Goal: Task Accomplishment & Management: Manage account settings

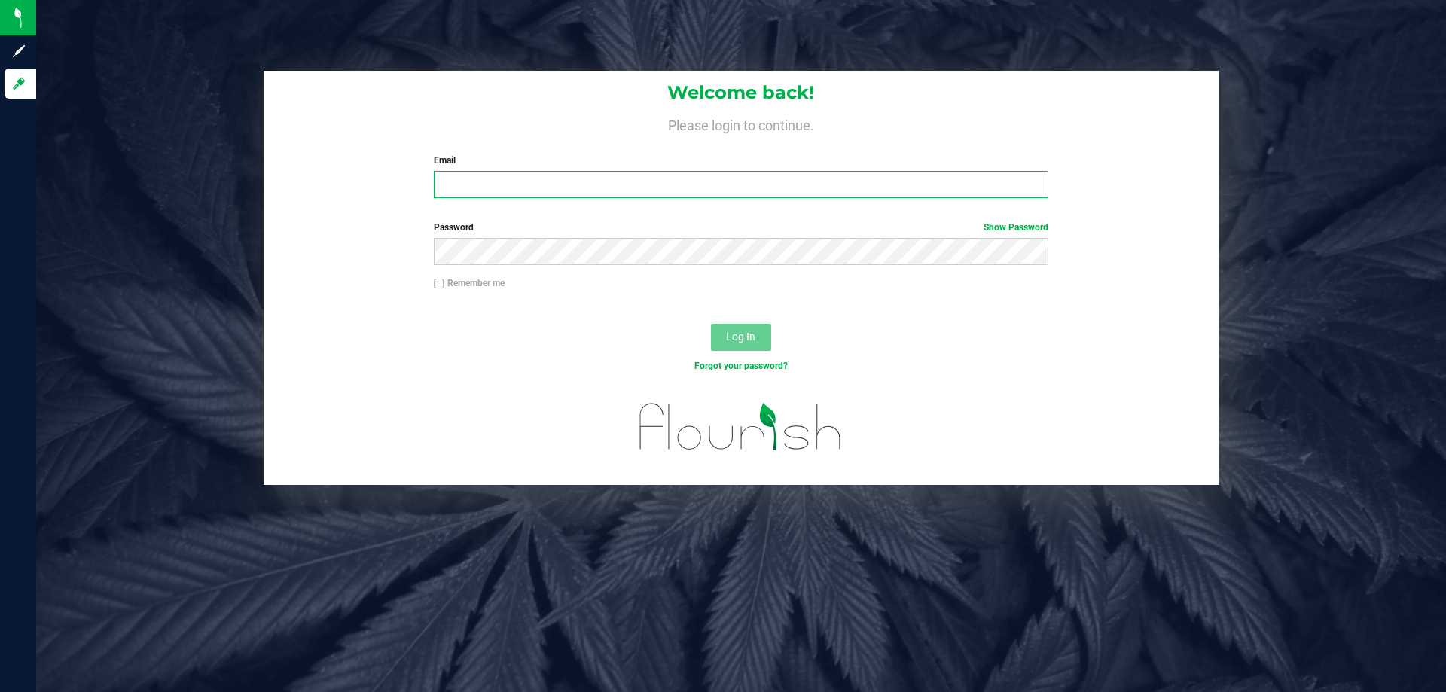
click at [684, 192] on input "Email" at bounding box center [741, 184] width 614 height 27
type input "aainley@liveparallel.com"
click at [711, 324] on button "Log In" at bounding box center [741, 337] width 60 height 27
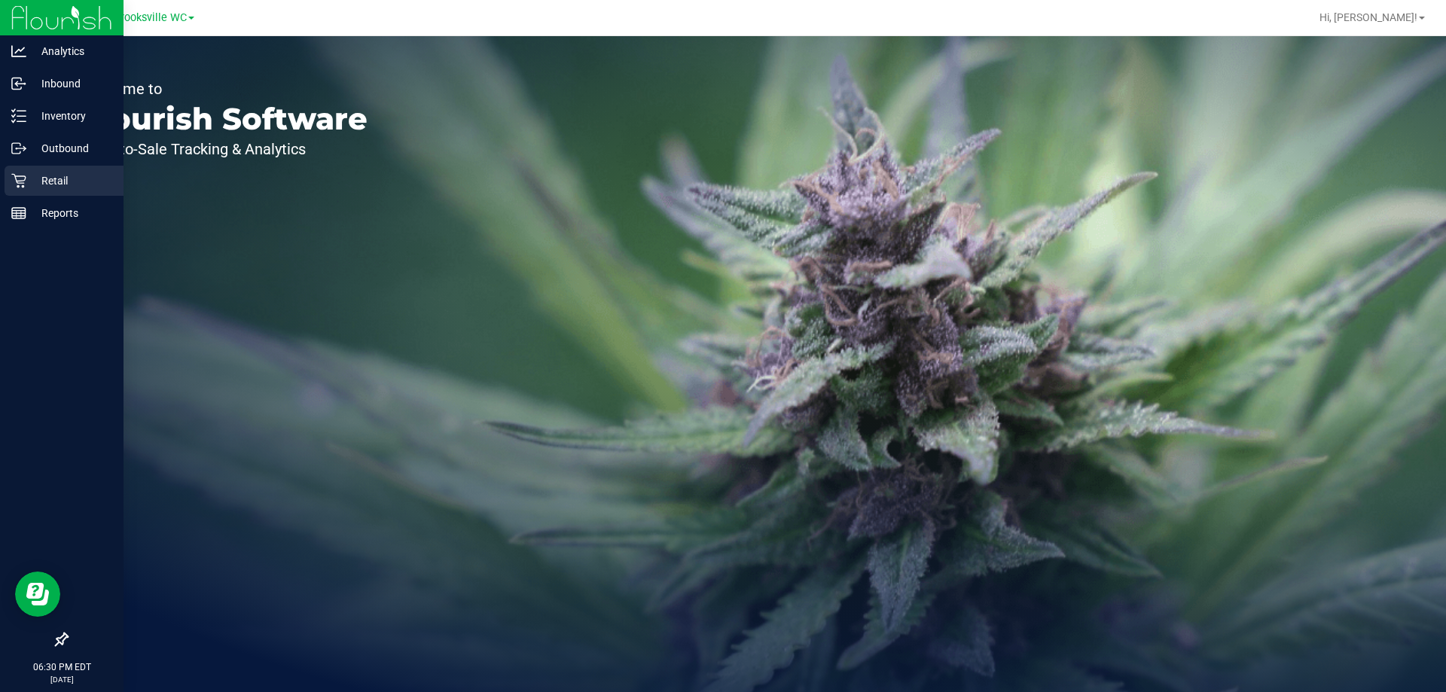
click at [39, 167] on div "Retail" at bounding box center [64, 181] width 119 height 30
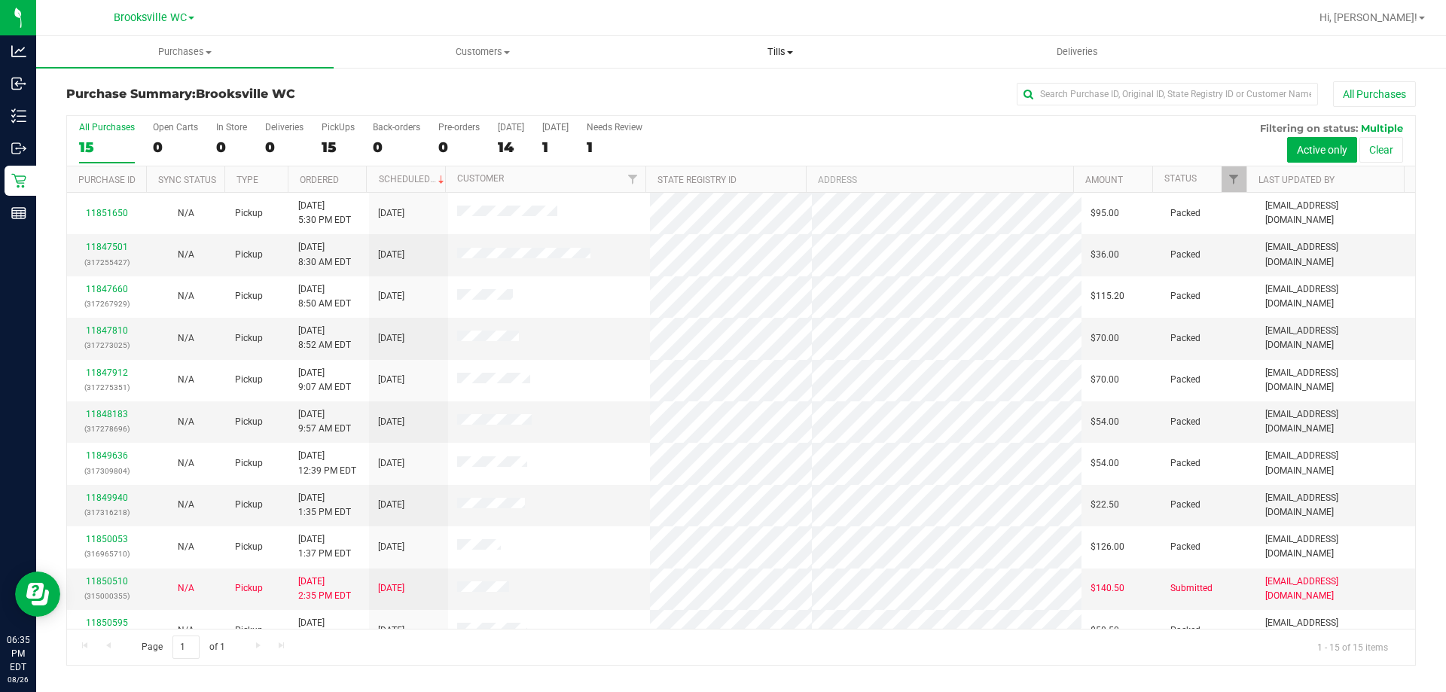
click at [771, 51] on span "Tills" at bounding box center [780, 52] width 296 height 14
click at [762, 88] on li "Manage tills" at bounding box center [780, 91] width 298 height 18
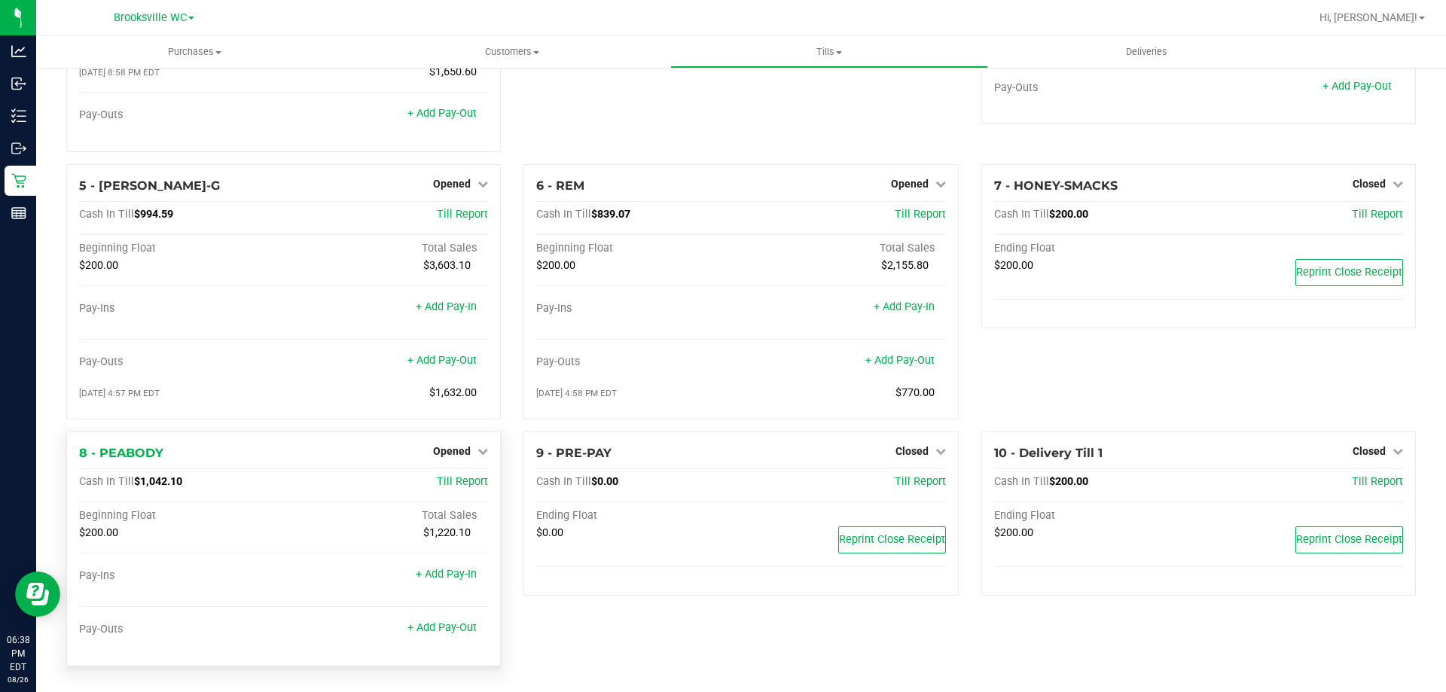
scroll to position [198, 0]
click at [471, 444] on div "Opened" at bounding box center [460, 450] width 55 height 18
click at [455, 451] on span "Opened" at bounding box center [452, 450] width 38 height 12
click at [463, 487] on link "Close Till" at bounding box center [454, 481] width 41 height 12
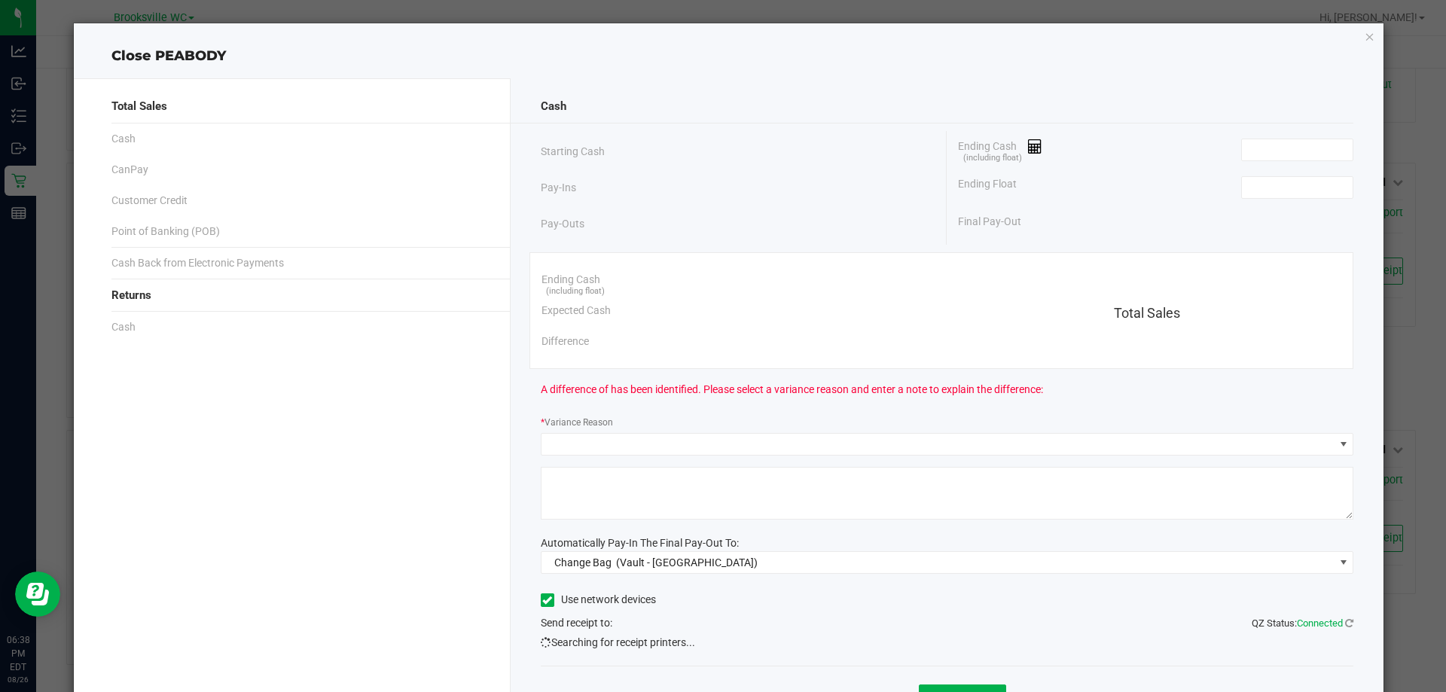
click at [1333, 117] on div "Cash" at bounding box center [948, 106] width 814 height 32
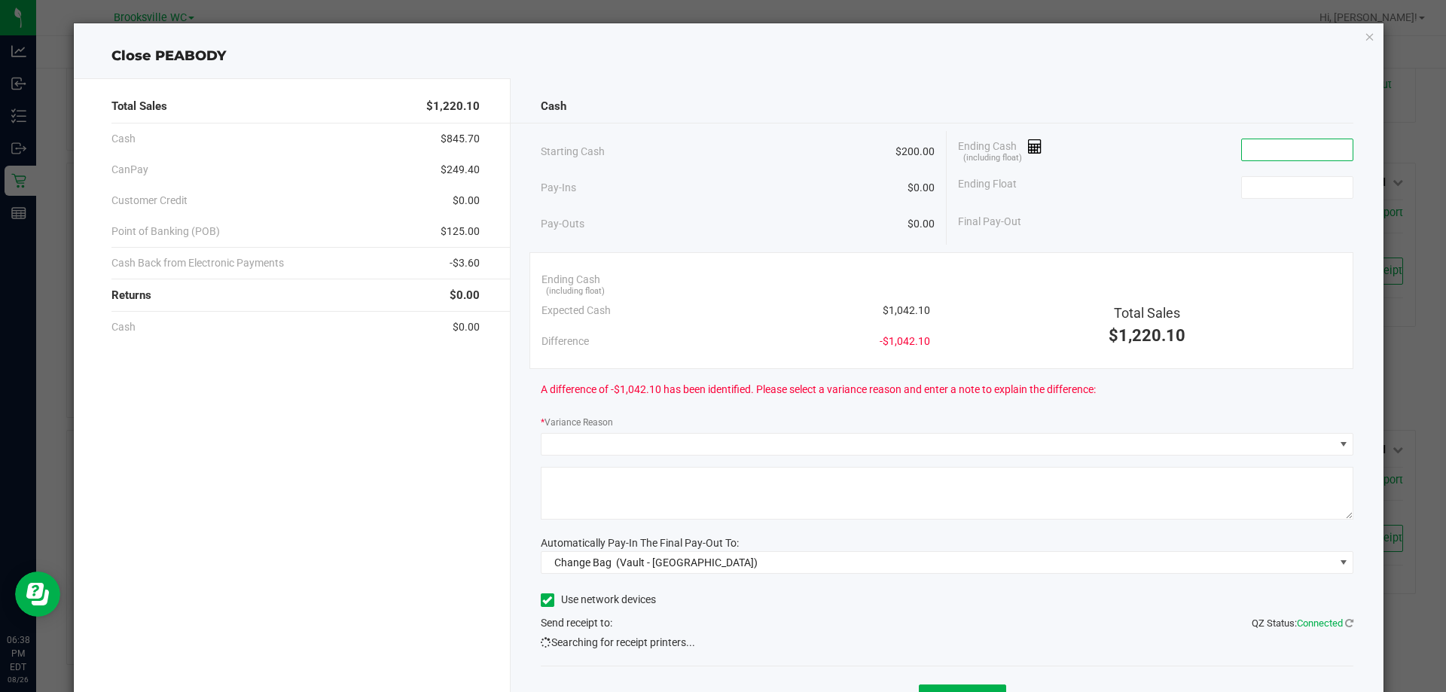
click at [1310, 148] on input at bounding box center [1297, 149] width 111 height 21
type input "$1,042.01"
type input "$200.00"
click at [1142, 197] on div "Ending Float $200.00" at bounding box center [1155, 188] width 395 height 38
click at [1278, 146] on input "1042.01" at bounding box center [1297, 149] width 111 height 21
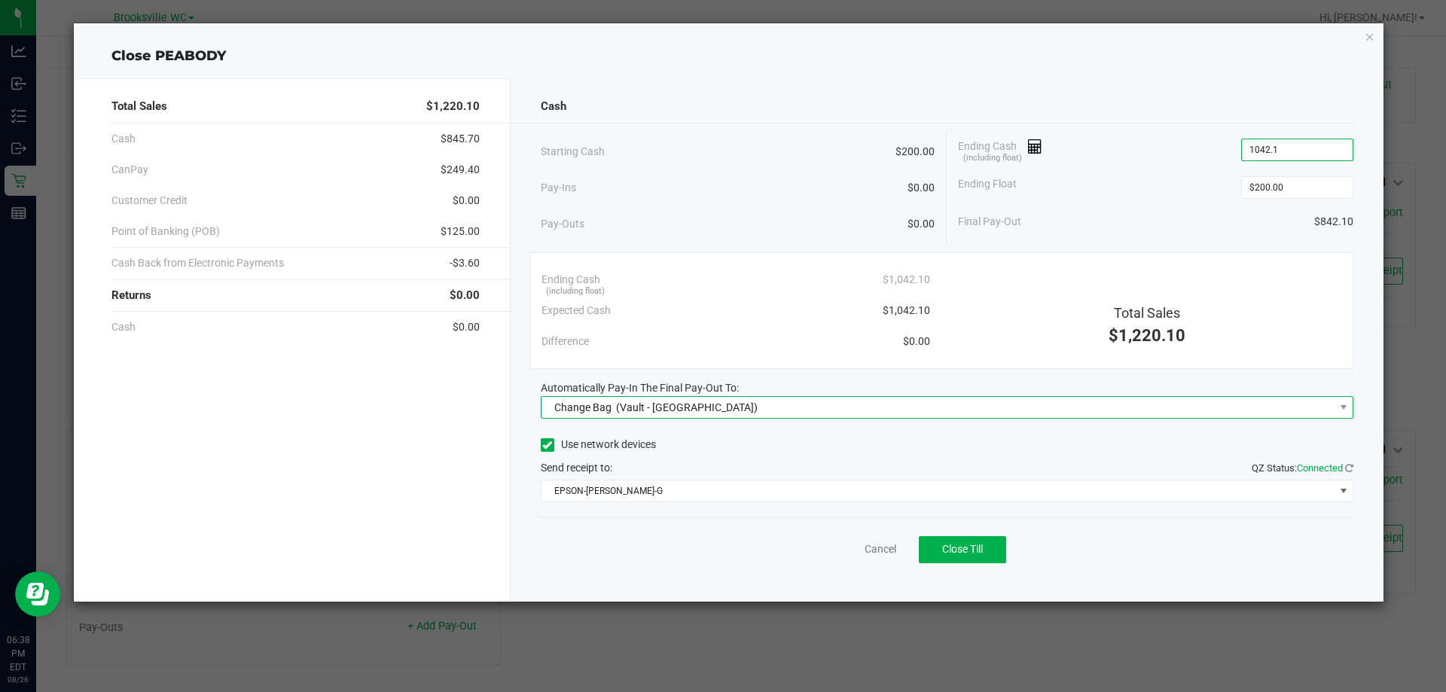
type input "$1,042.10"
click at [846, 410] on span "Change Bag (Vault - Brooksville)" at bounding box center [938, 407] width 793 height 21
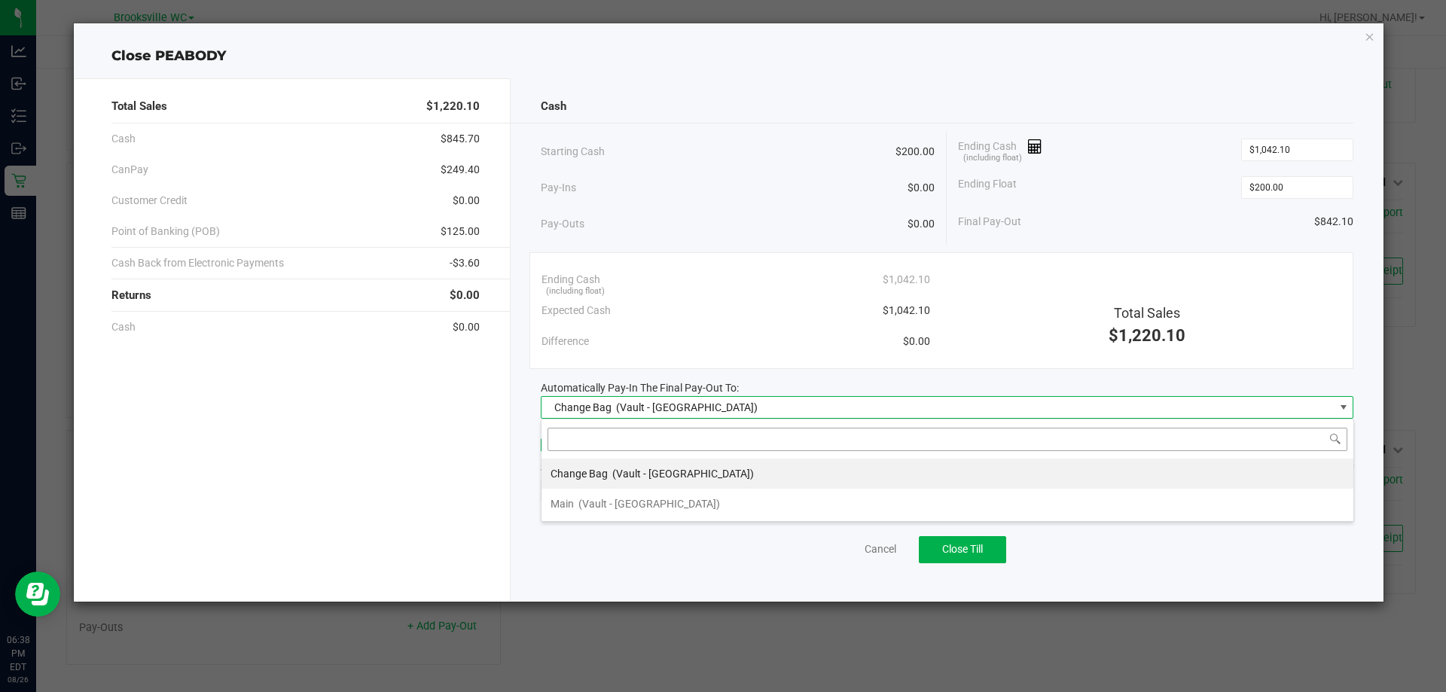
scroll to position [23, 813]
click at [803, 504] on li "Main (Vault - Brooksville)" at bounding box center [948, 504] width 812 height 30
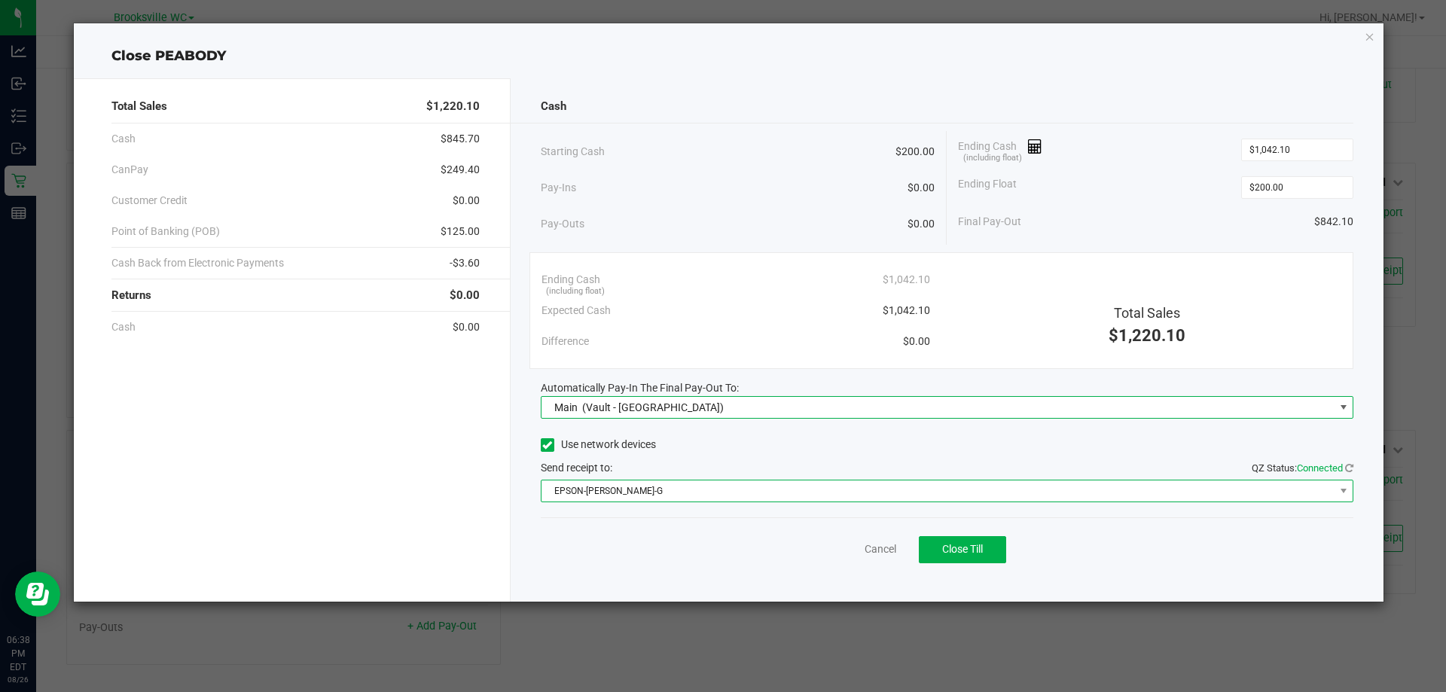
click at [817, 490] on span "EPSON-BECKY-G" at bounding box center [938, 491] width 793 height 21
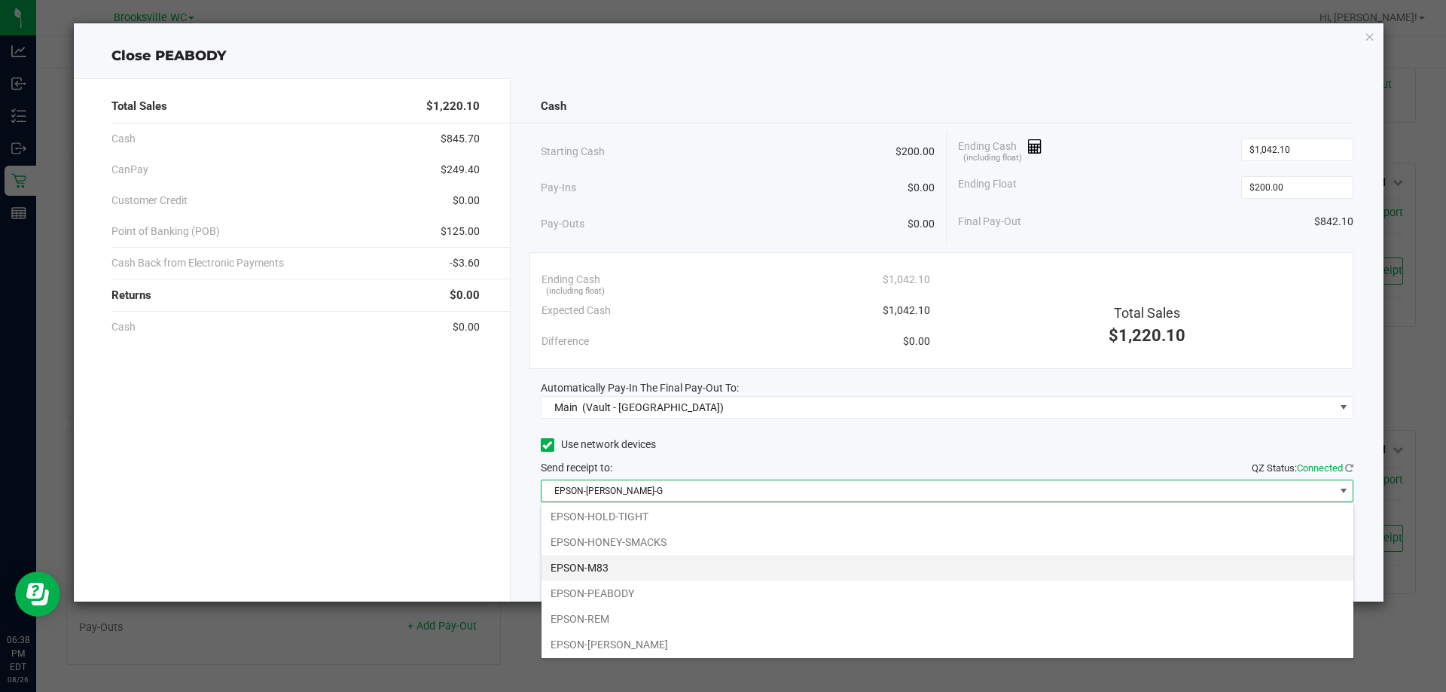
scroll to position [131, 0]
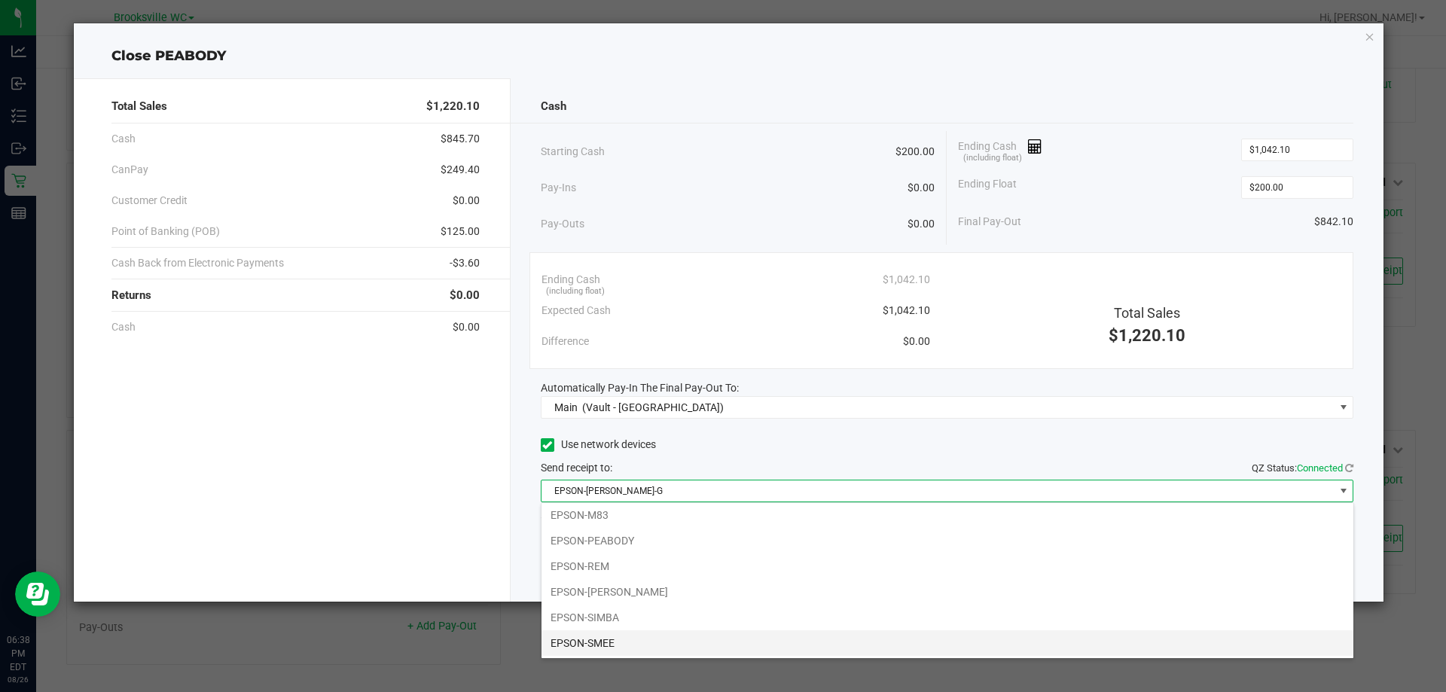
click at [750, 645] on li "EPSON-SMEE" at bounding box center [948, 644] width 812 height 26
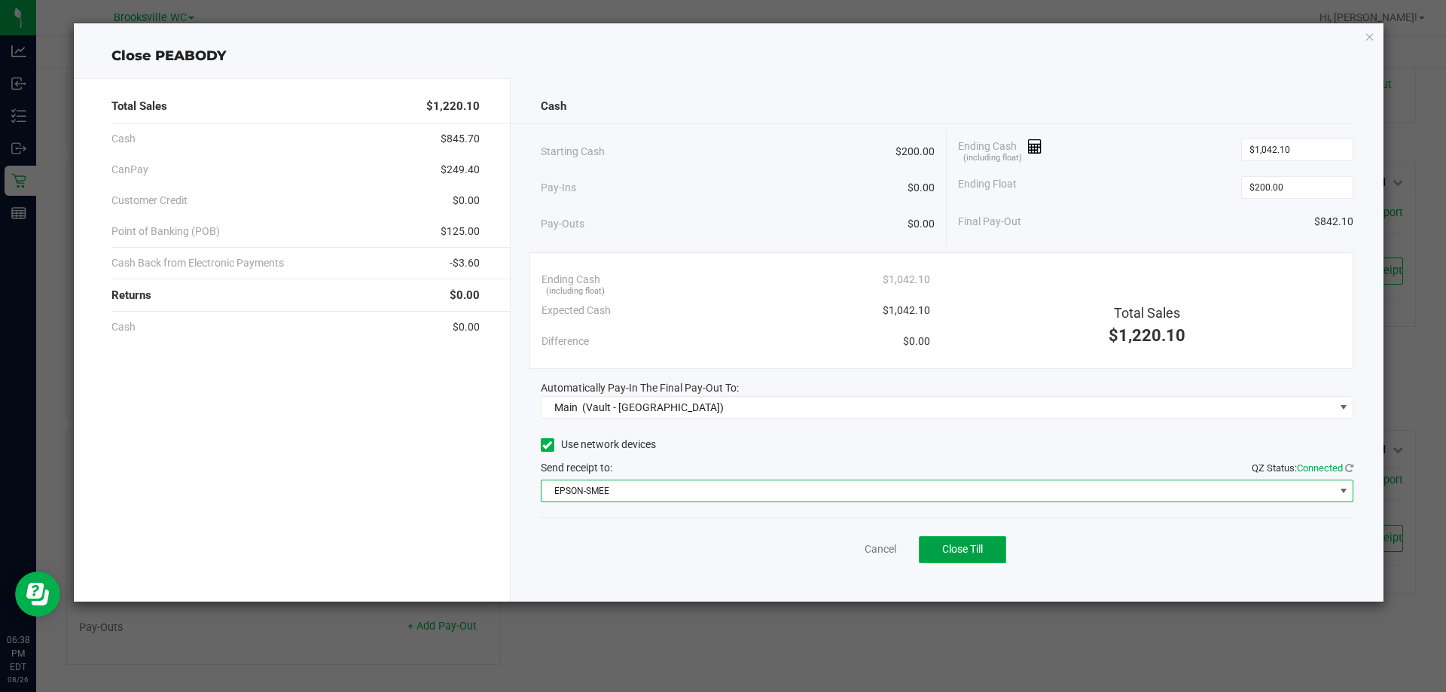
click at [951, 545] on span "Close Till" at bounding box center [962, 549] width 41 height 12
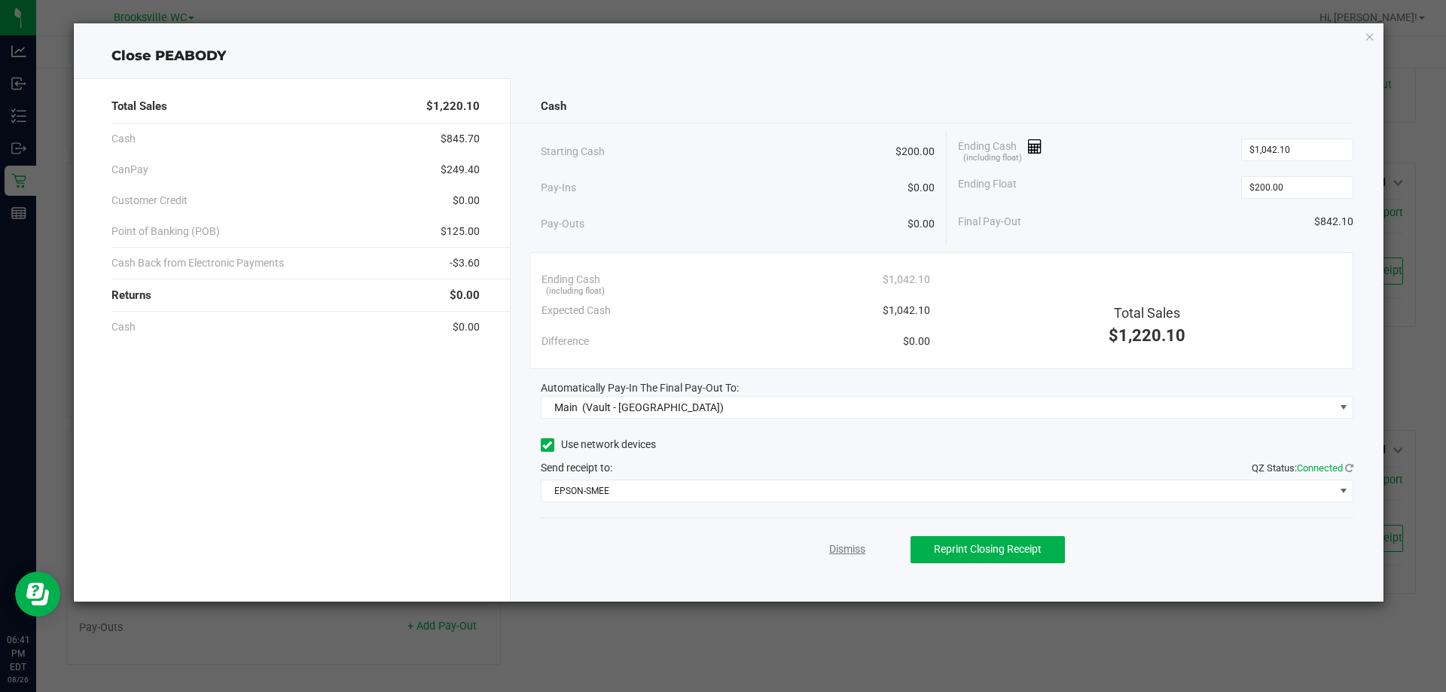
click at [844, 551] on link "Dismiss" at bounding box center [847, 550] width 36 height 16
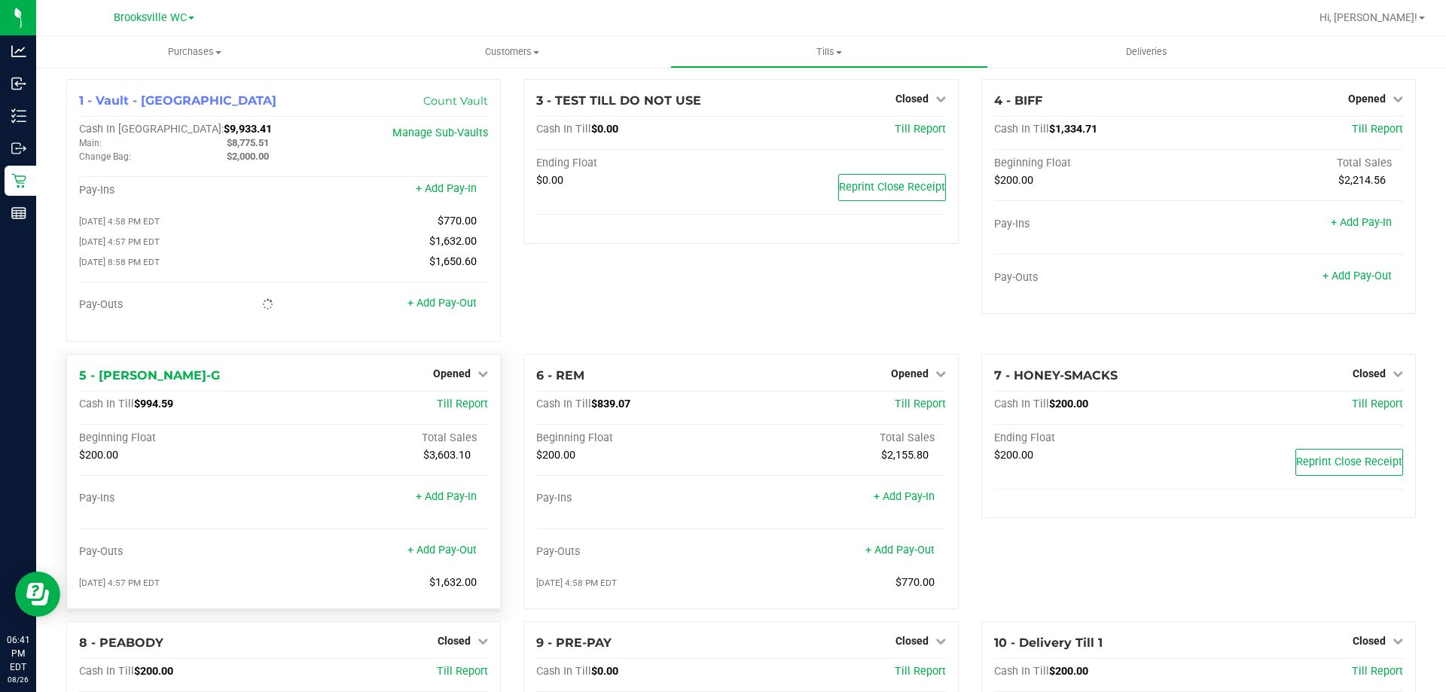
scroll to position [0, 0]
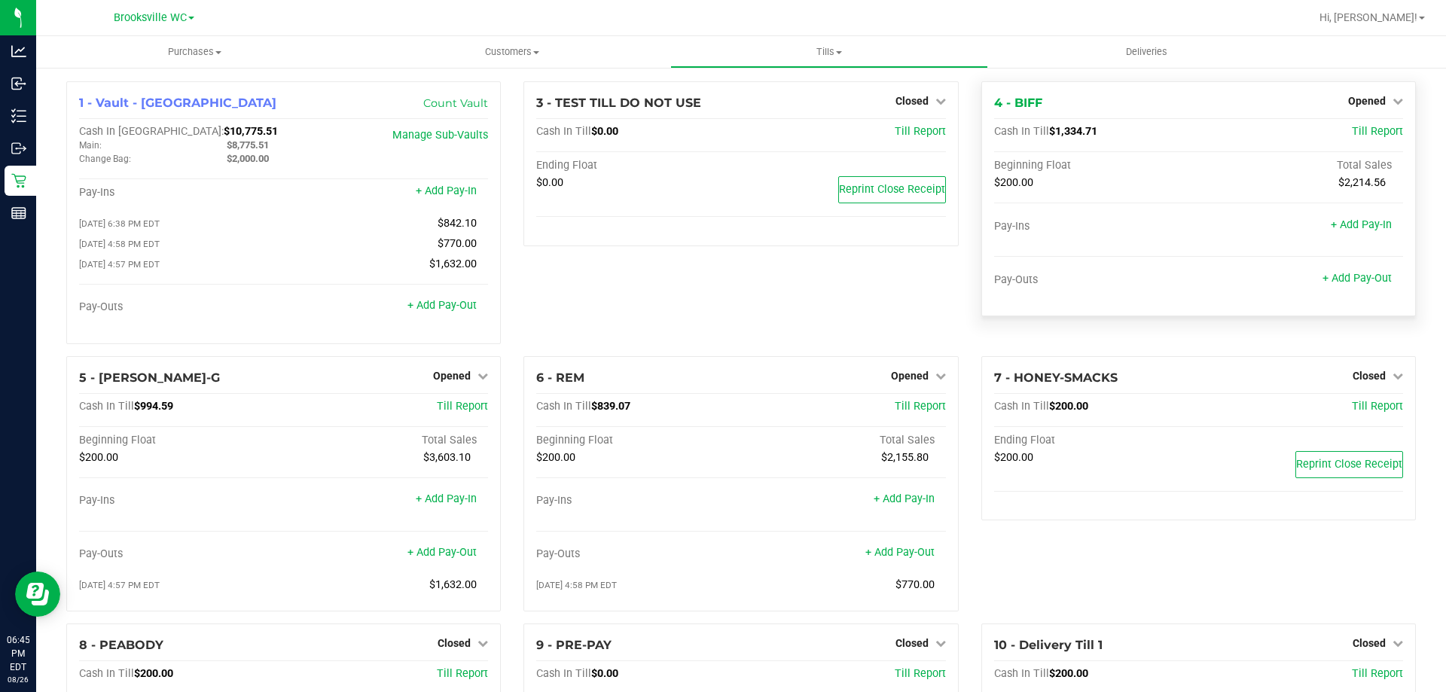
click at [1364, 287] on div "Pay-Outs + Add Pay-Out" at bounding box center [1198, 283] width 409 height 20
click at [1365, 279] on link "+ Add Pay-Out" at bounding box center [1357, 278] width 69 height 13
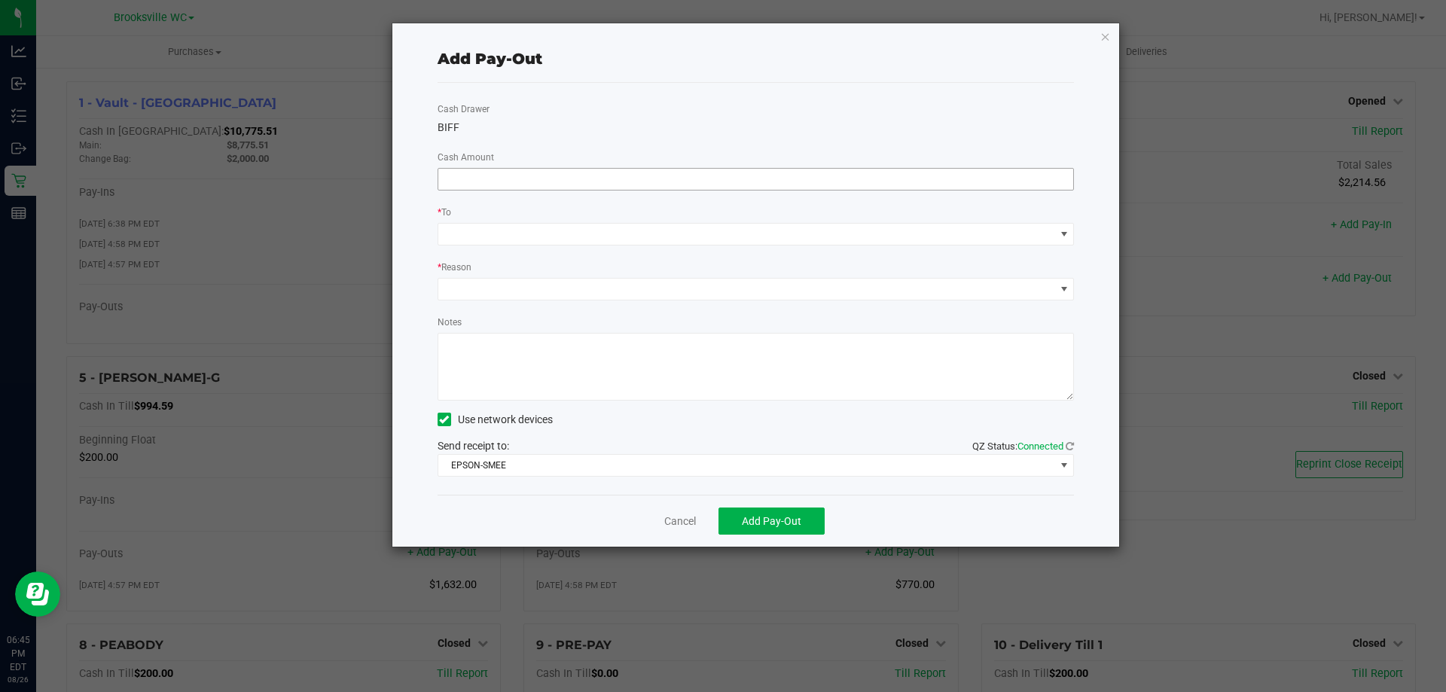
click at [811, 186] on input at bounding box center [756, 179] width 636 height 21
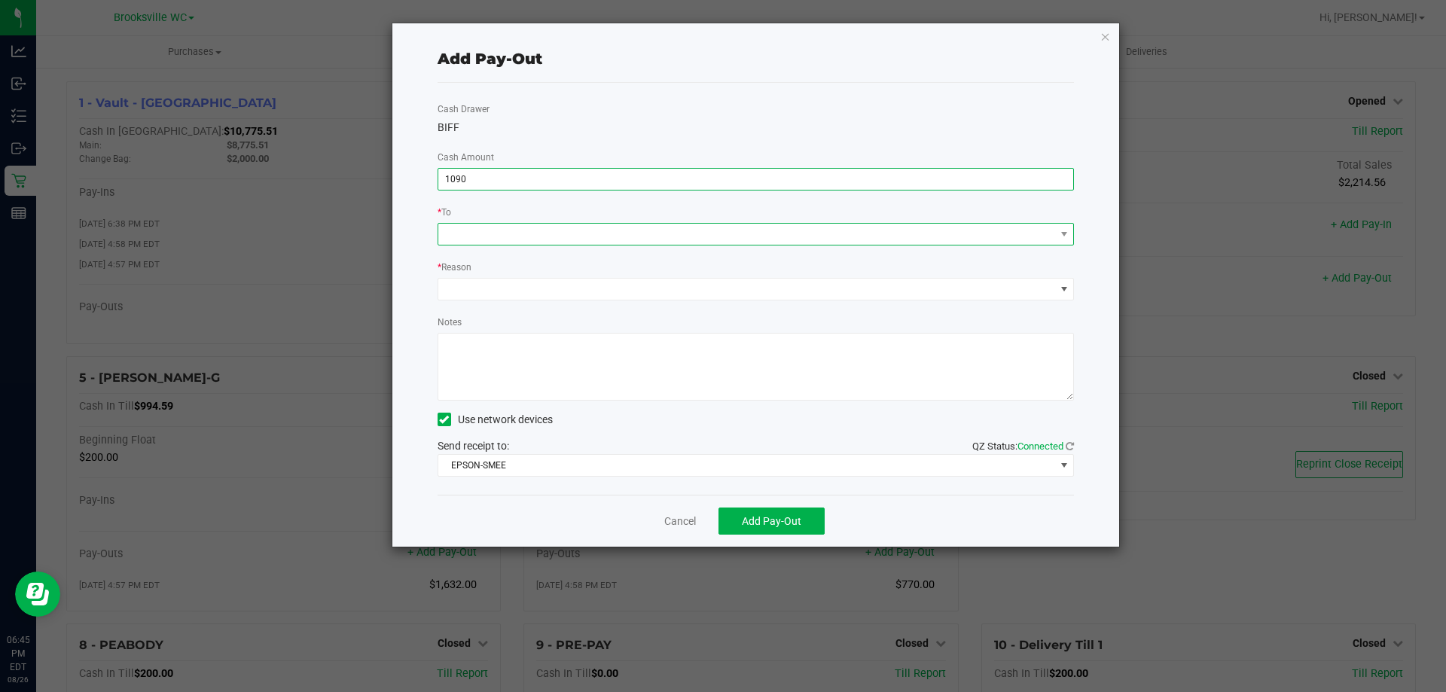
type input "$1,090.00"
click at [719, 234] on span at bounding box center [746, 234] width 617 height 21
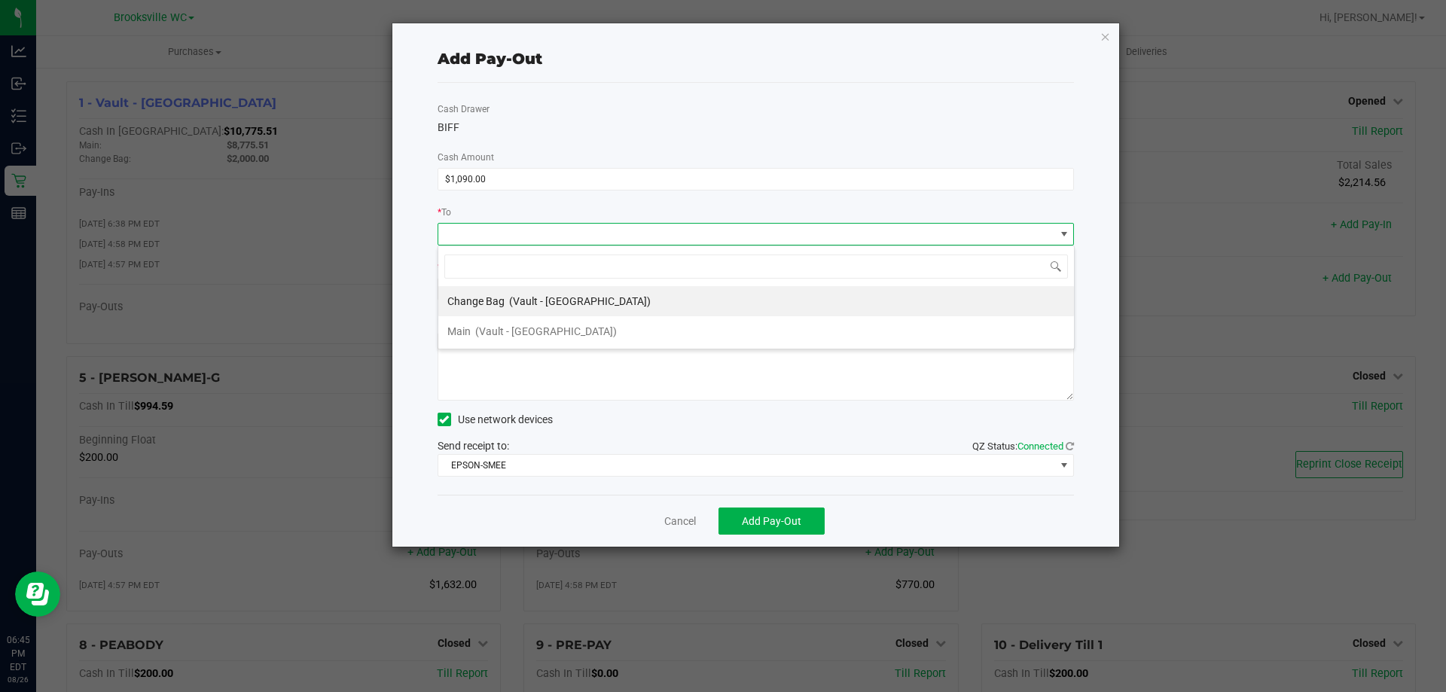
scroll to position [23, 637]
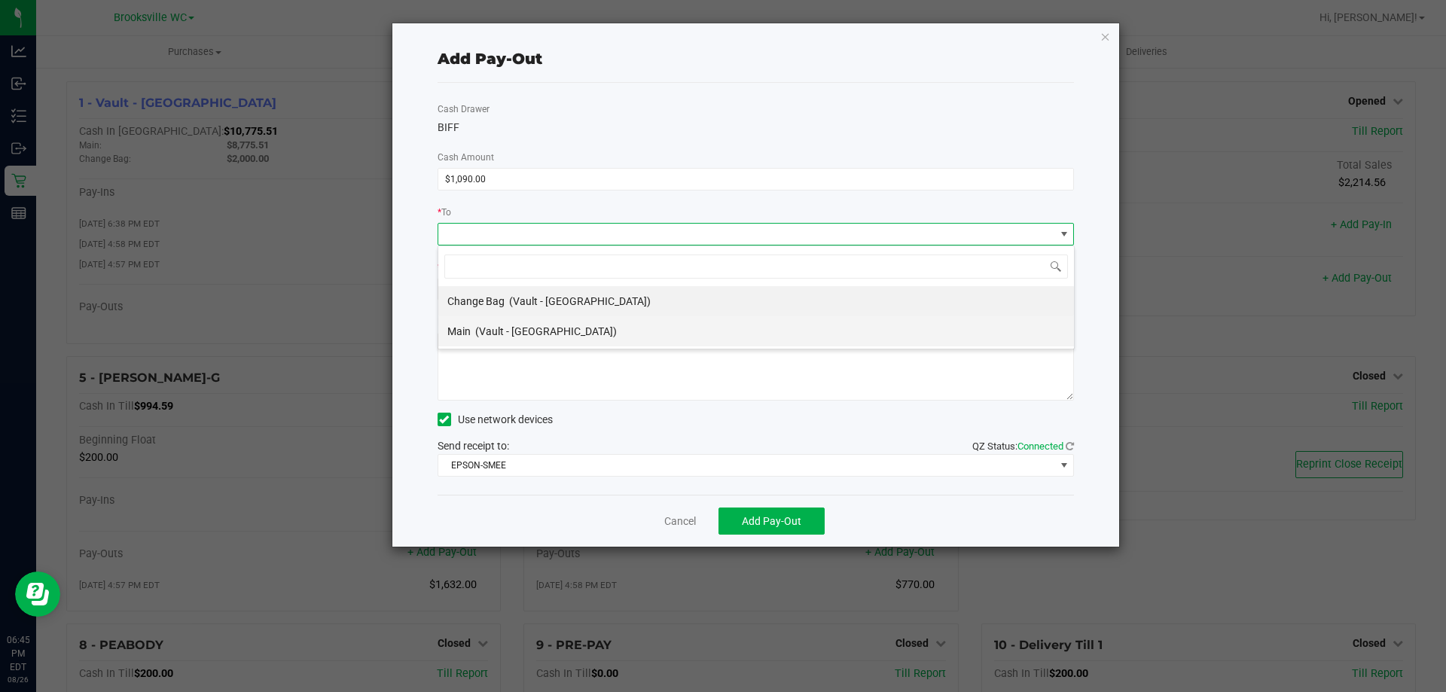
click at [551, 343] on div "Main (Vault - Brooksville)" at bounding box center [531, 331] width 169 height 27
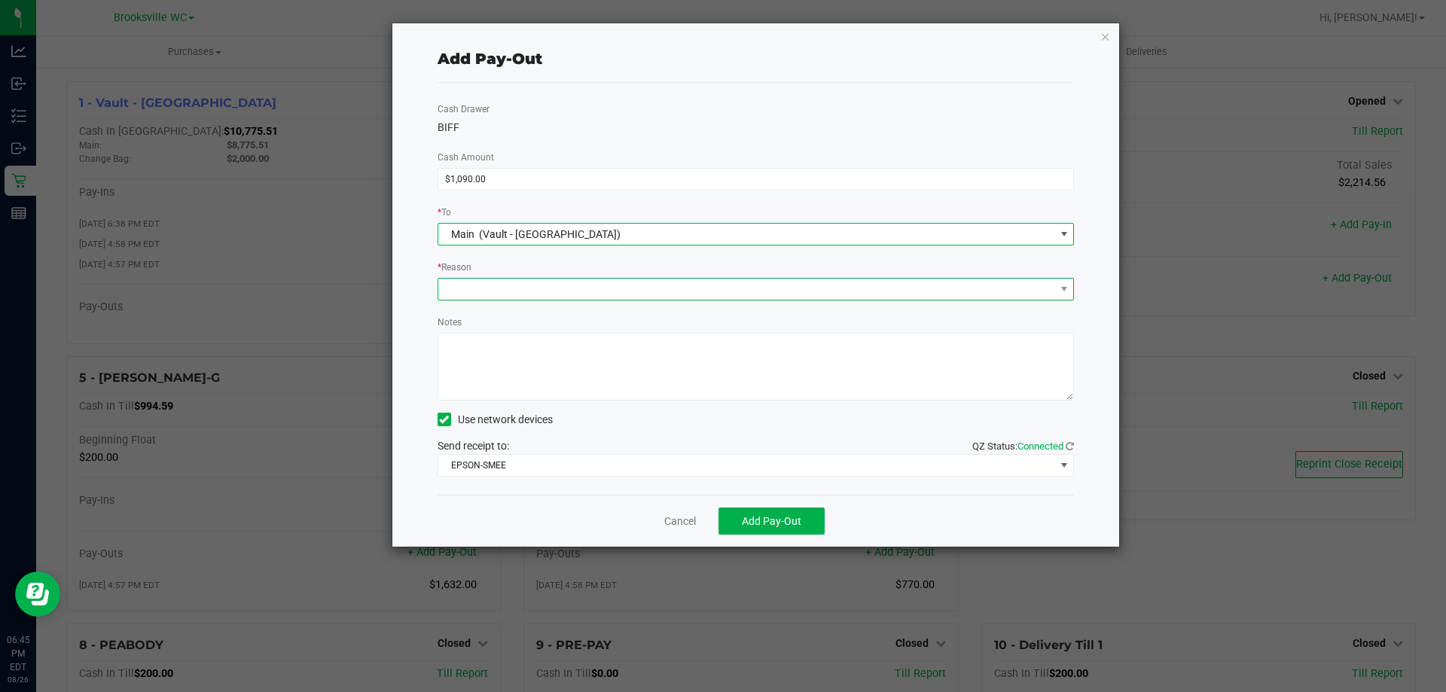
click at [580, 292] on span at bounding box center [746, 289] width 617 height 21
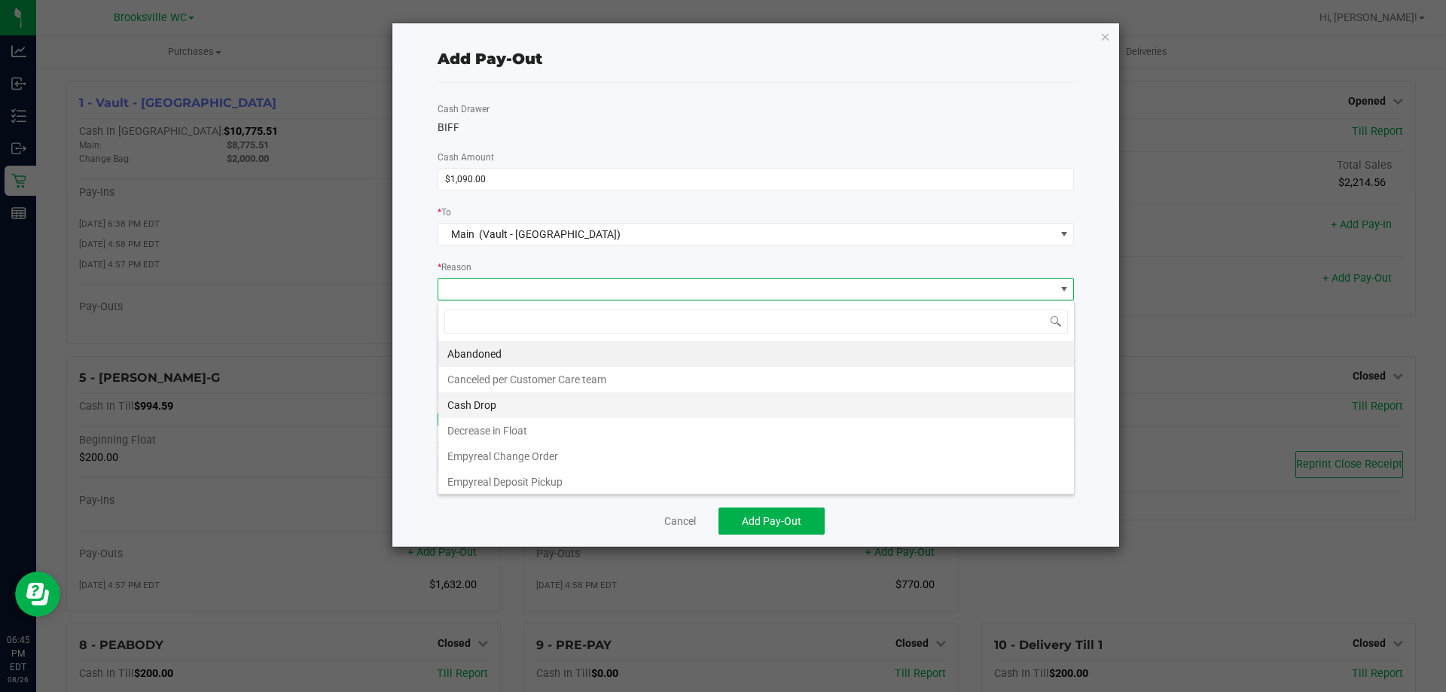
click at [493, 405] on li "Cash Drop" at bounding box center [756, 405] width 636 height 26
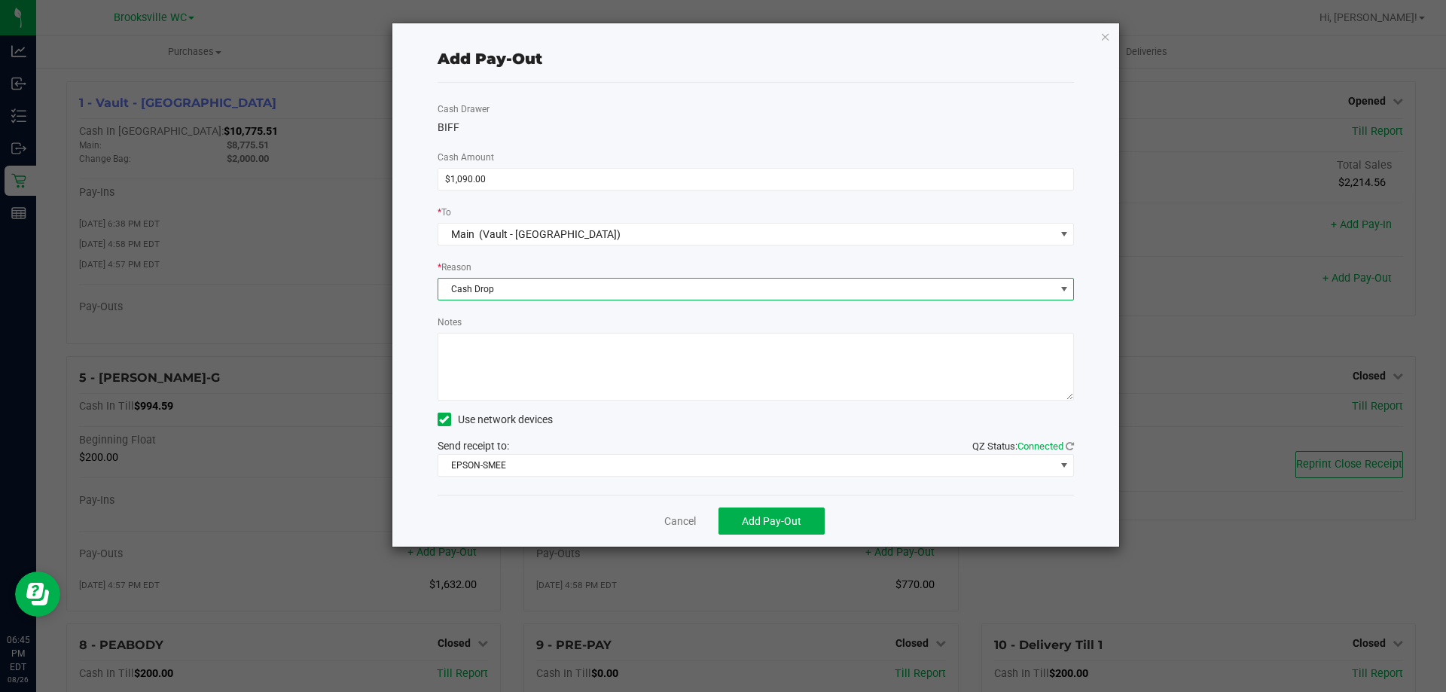
click at [554, 375] on textarea "Notes" at bounding box center [756, 367] width 637 height 68
type textarea "AA"
click at [746, 518] on span "Add Pay-Out" at bounding box center [772, 521] width 60 height 12
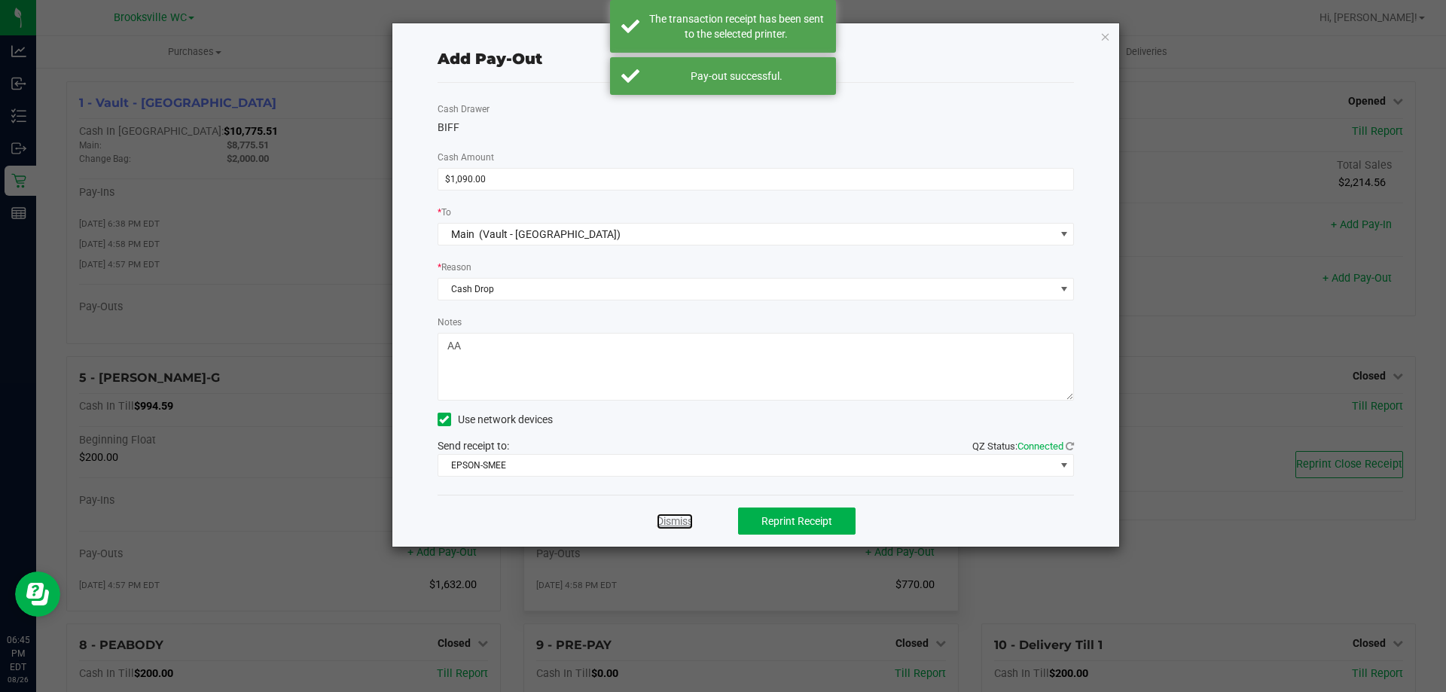
click at [669, 529] on link "Dismiss" at bounding box center [675, 522] width 36 height 16
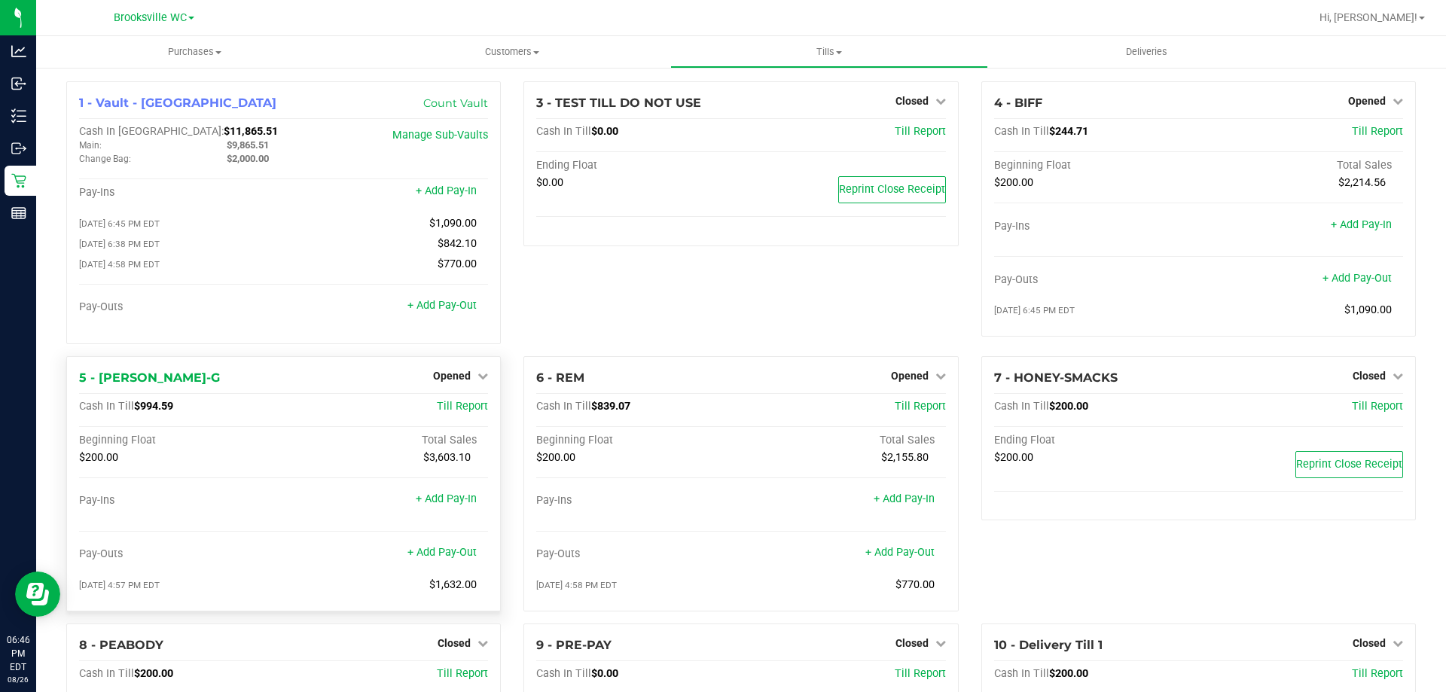
click at [432, 565] on div "Pay-Outs + Add Pay-Out" at bounding box center [283, 558] width 409 height 20
drag, startPoint x: 435, startPoint y: 563, endPoint x: 447, endPoint y: 560, distance: 12.3
click at [447, 559] on link "+ Add Pay-Out" at bounding box center [442, 552] width 69 height 13
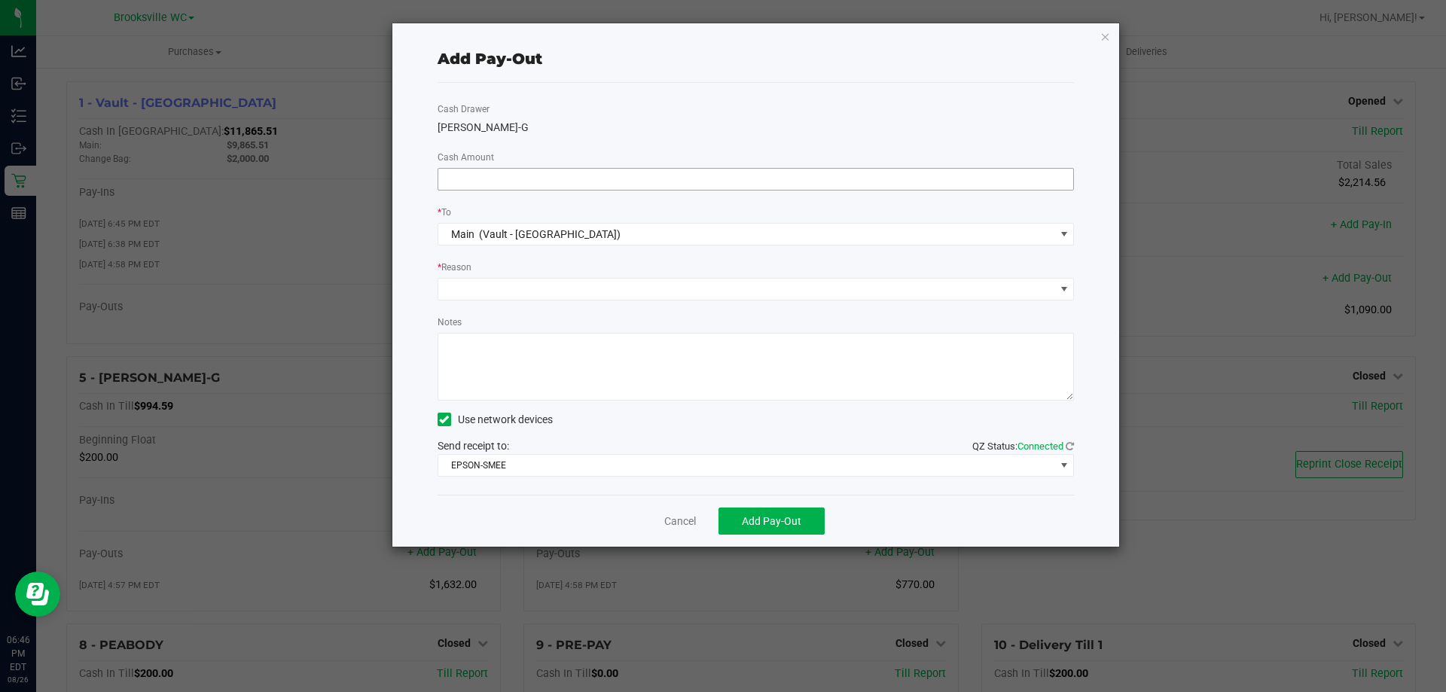
click at [845, 179] on input at bounding box center [756, 179] width 636 height 21
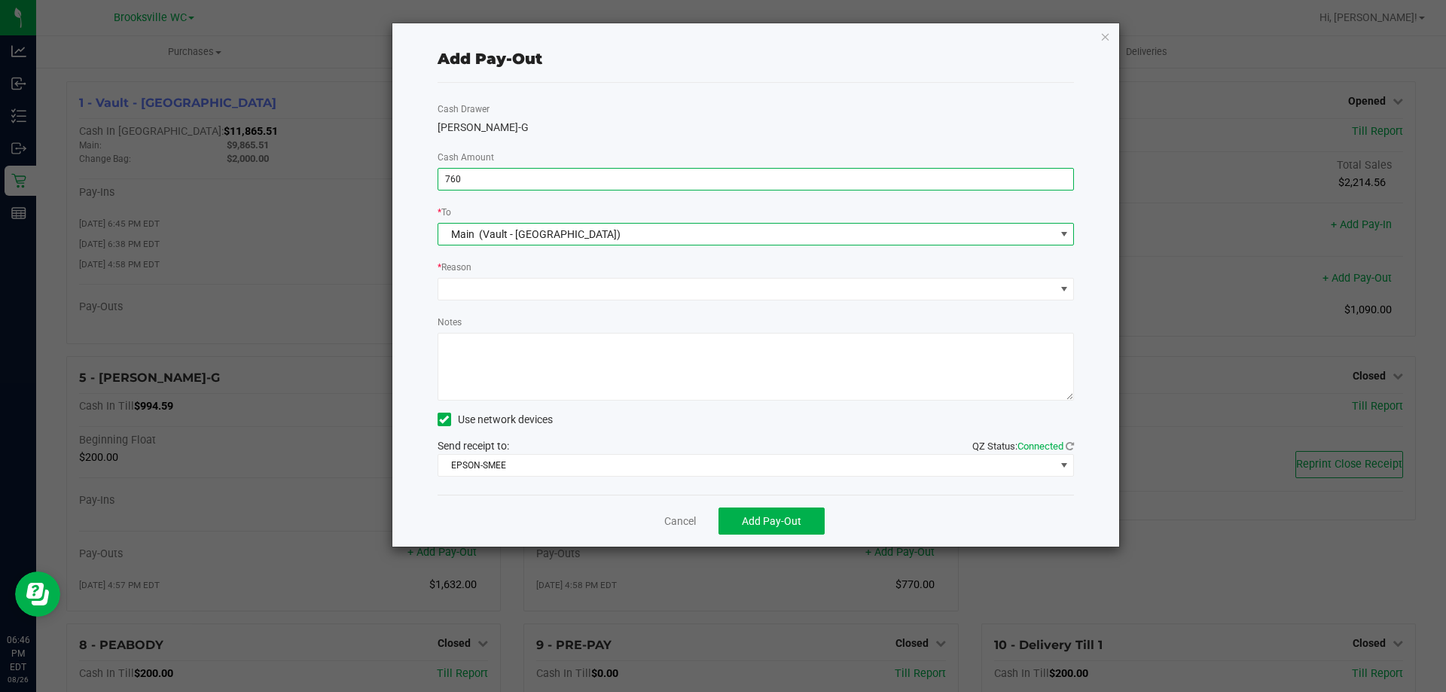
type input "$760.00"
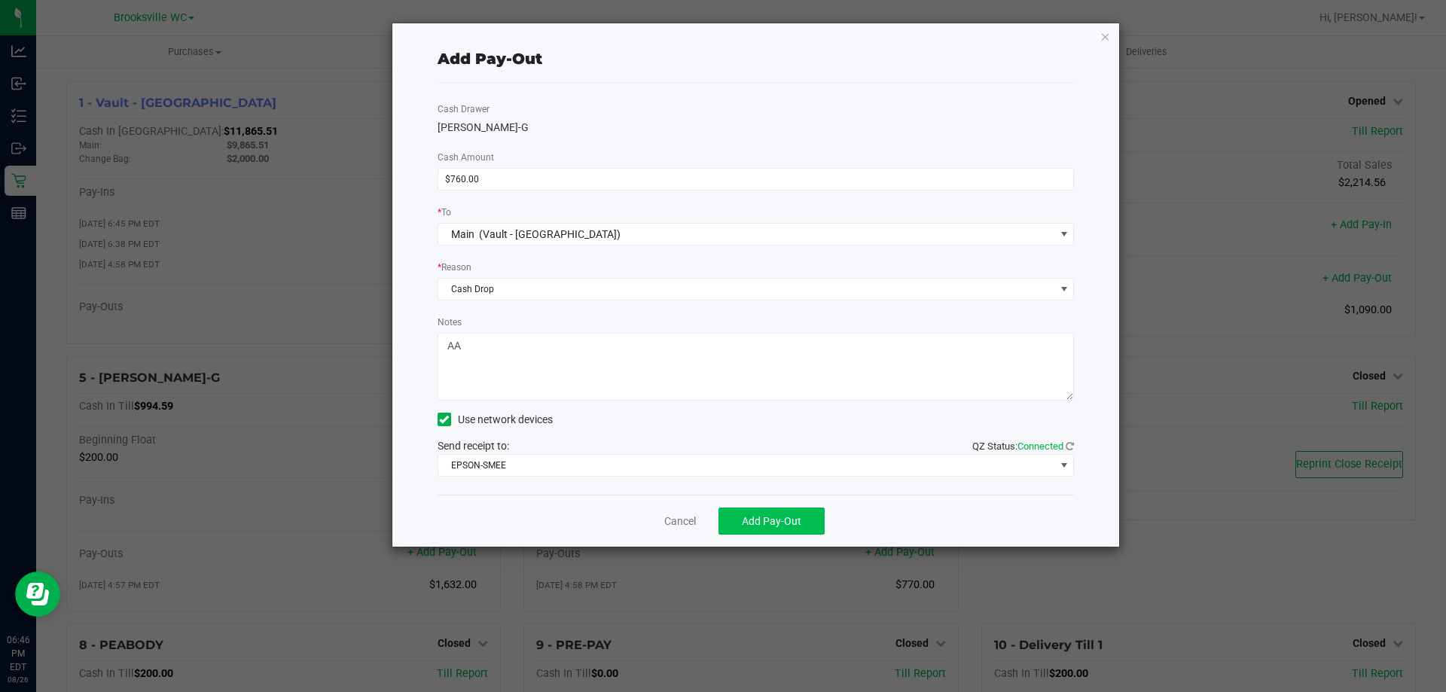
type textarea "AA"
click at [768, 518] on span "Add Pay-Out" at bounding box center [772, 521] width 60 height 12
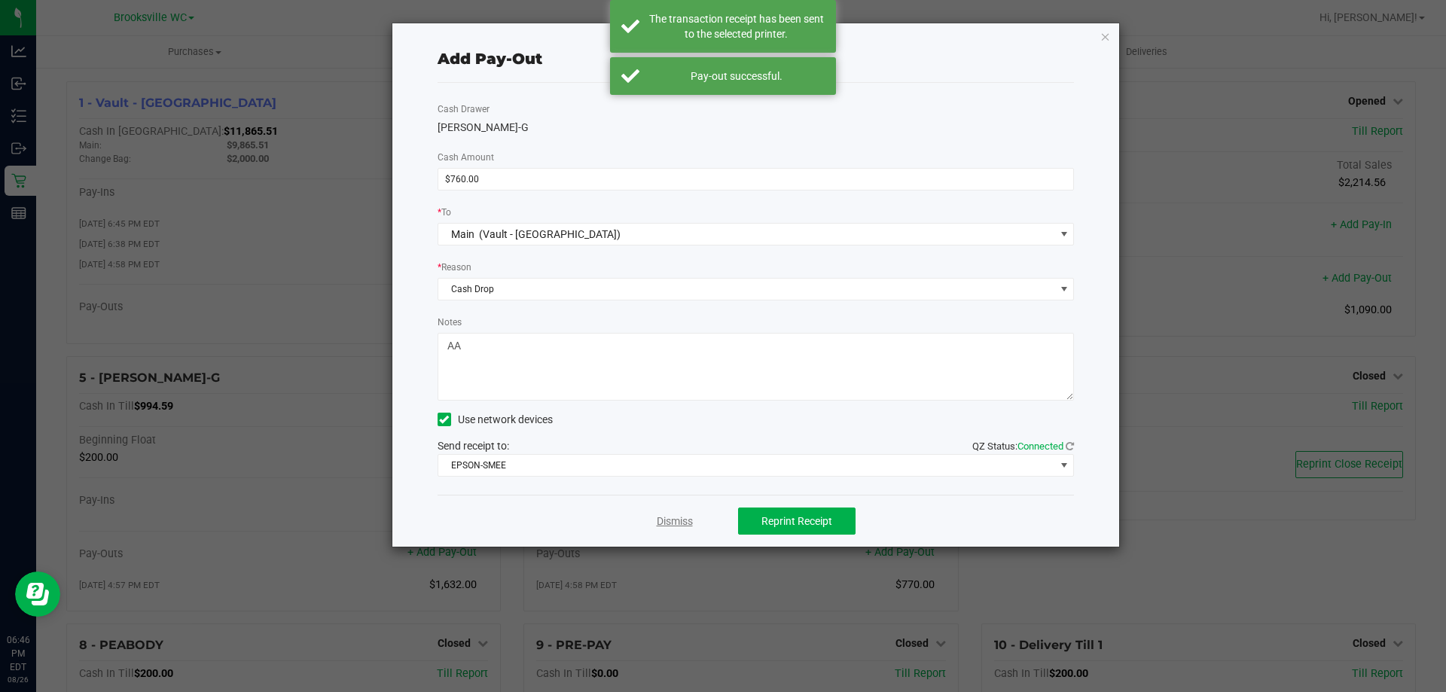
click at [671, 516] on link "Dismiss" at bounding box center [675, 522] width 36 height 16
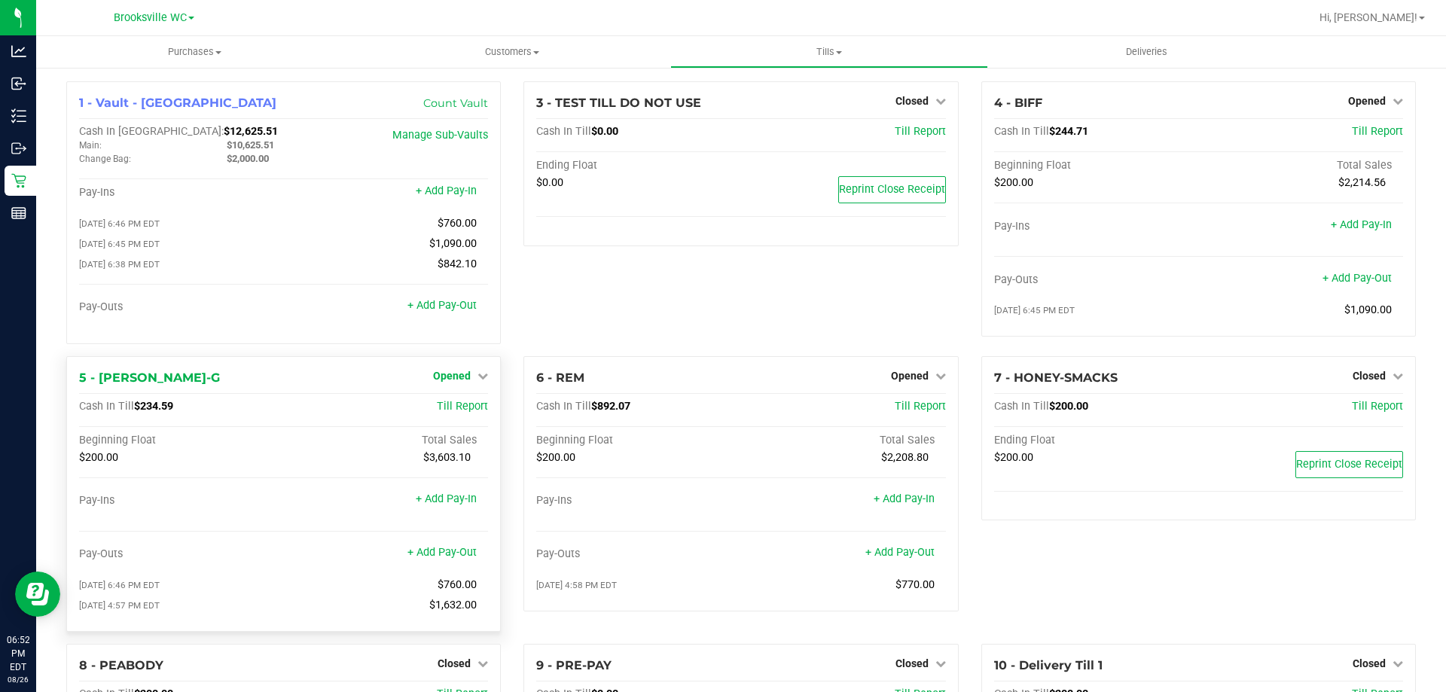
click at [460, 382] on span "Opened" at bounding box center [452, 376] width 38 height 12
click at [459, 413] on link "Close Till" at bounding box center [454, 407] width 41 height 12
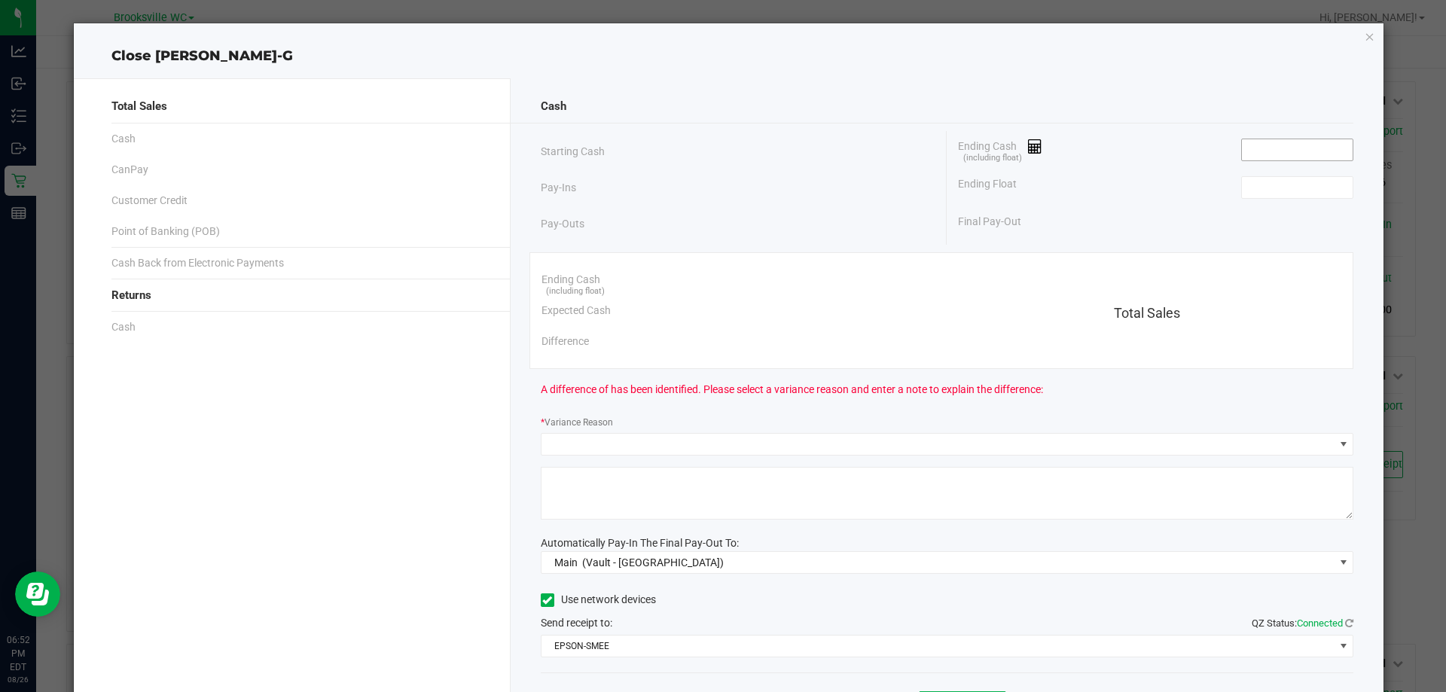
click at [1293, 160] on span at bounding box center [1297, 150] width 112 height 23
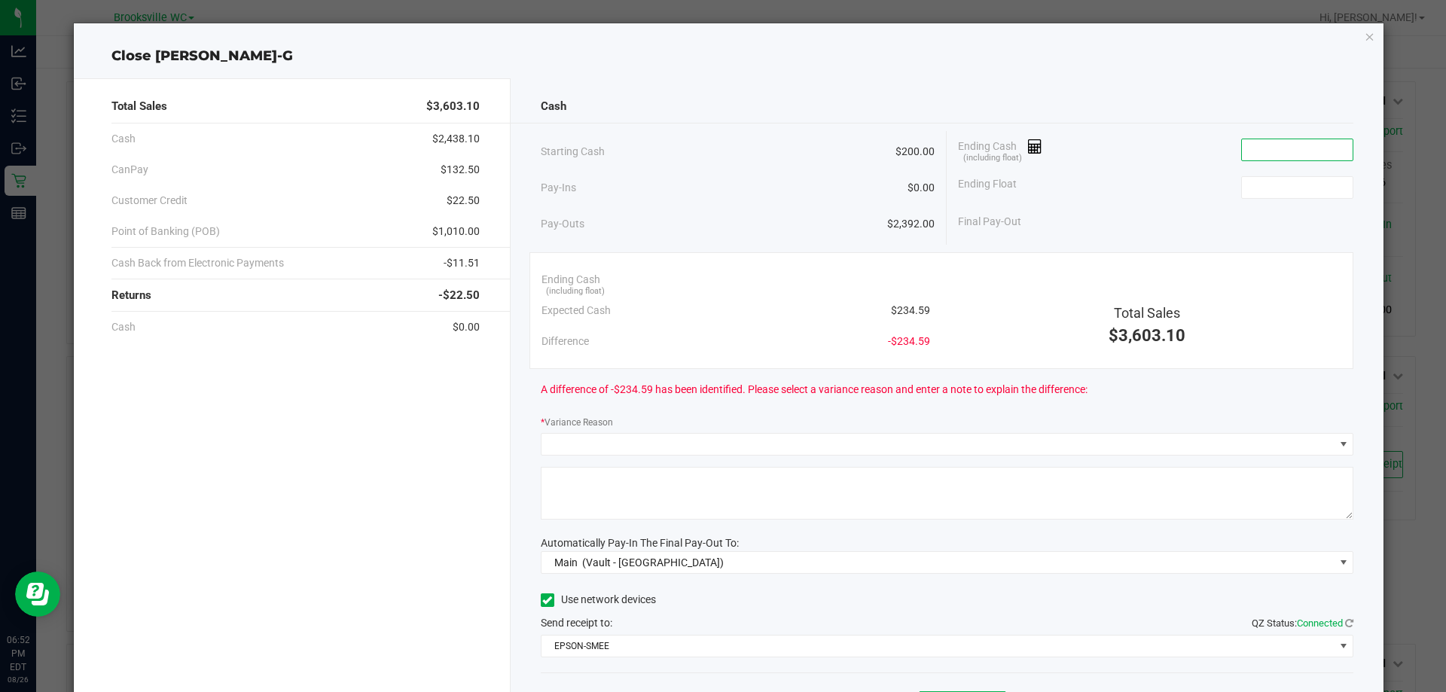
click at [1284, 157] on input at bounding box center [1297, 149] width 111 height 21
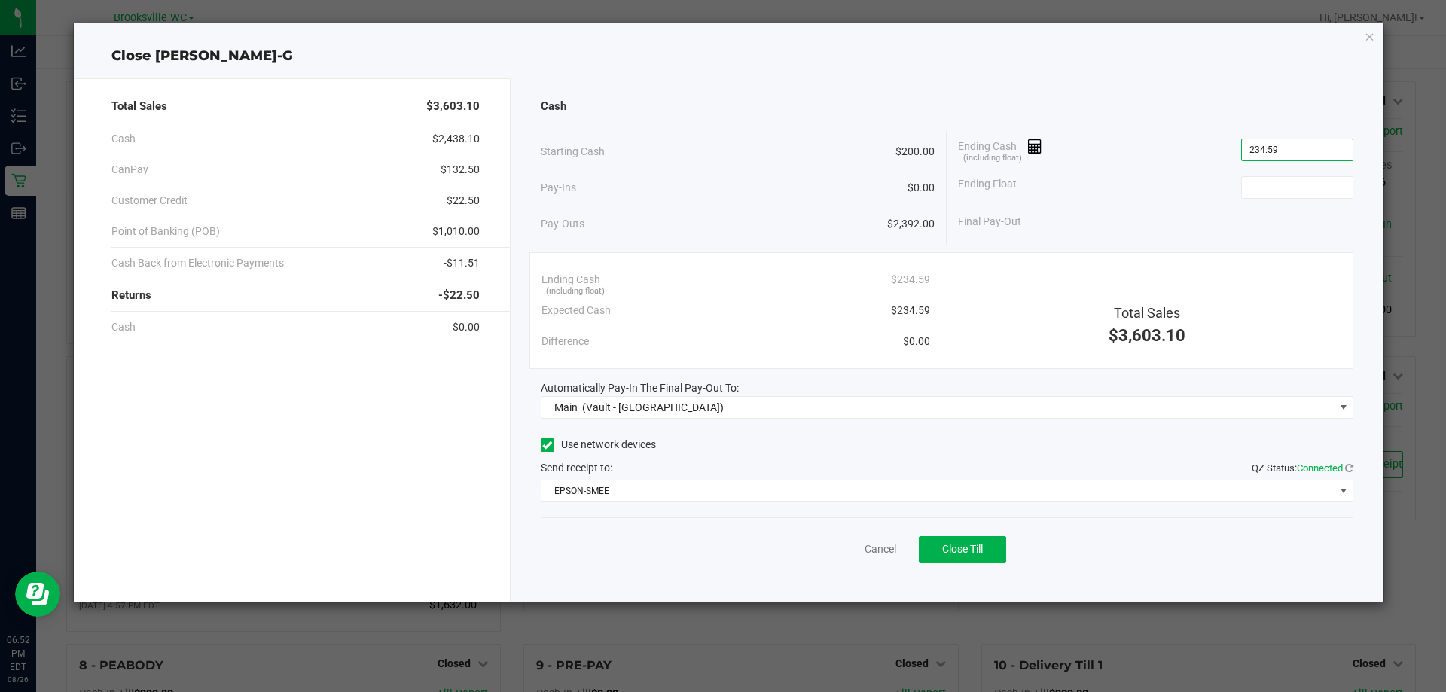
type input "$234.59"
type input "$200.00"
click at [953, 546] on span "Close Till" at bounding box center [962, 549] width 41 height 12
click at [852, 548] on link "Dismiss" at bounding box center [847, 550] width 36 height 16
